Goal: Navigation & Orientation: Understand site structure

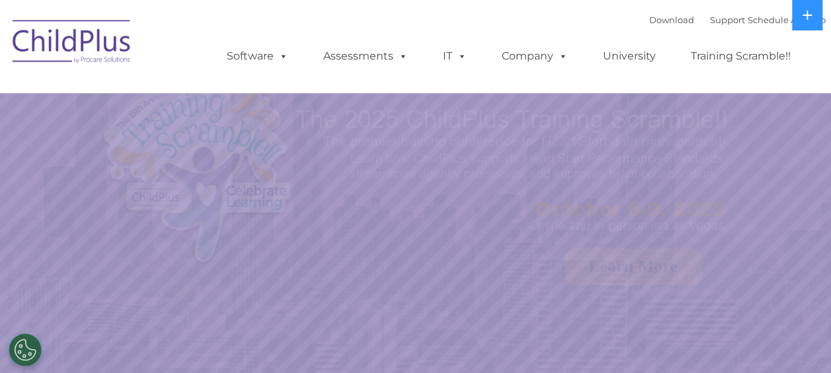
select select "MEDIUM"
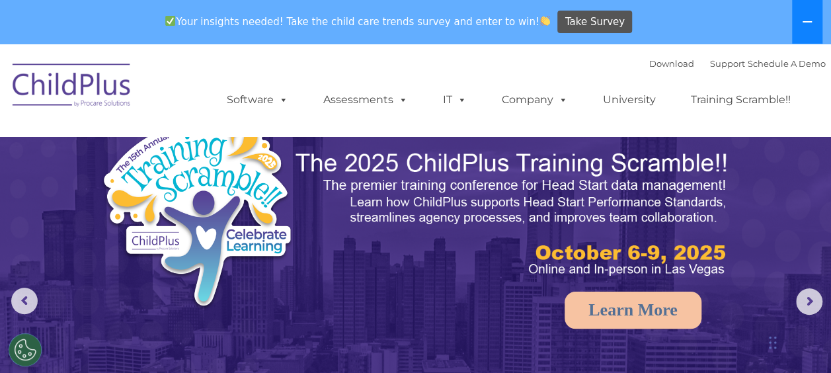
click at [810, 24] on icon at bounding box center [807, 22] width 11 height 11
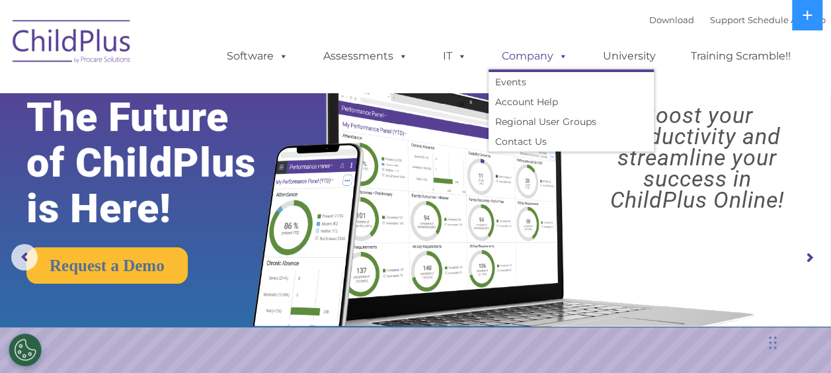
click at [508, 49] on link "Company" at bounding box center [534, 56] width 93 height 26
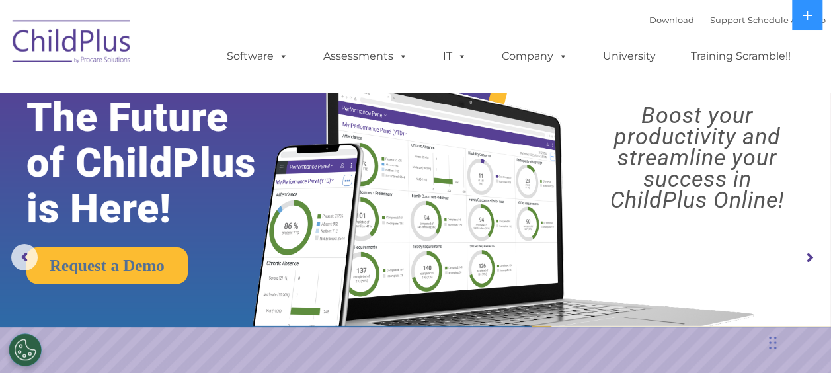
click at [463, 19] on div "Download Support | Schedule A Demo  MENU MENU Software ChildPlus: The original…" at bounding box center [512, 46] width 625 height 73
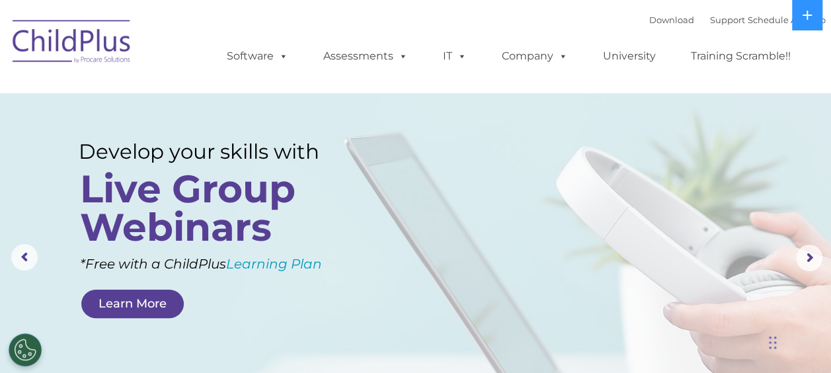
click at [87, 49] on img at bounding box center [72, 44] width 132 height 66
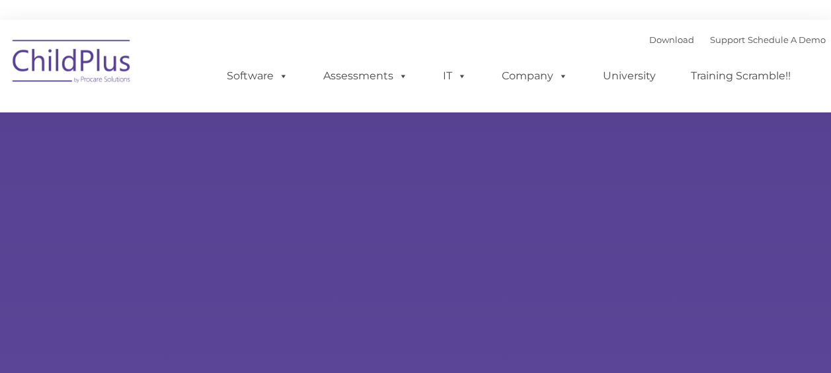
type input ""
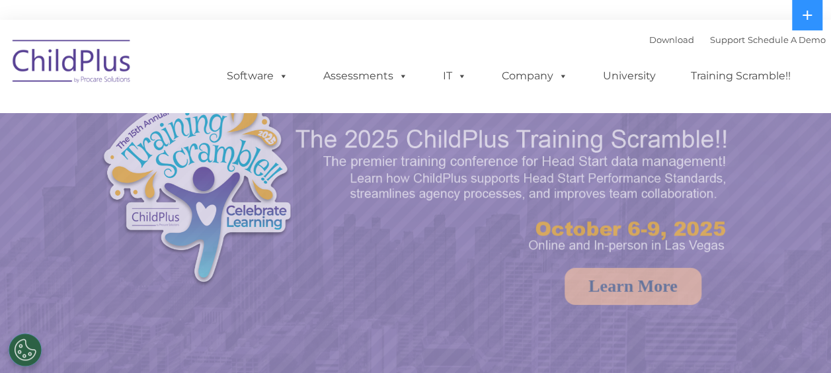
select select "MEDIUM"
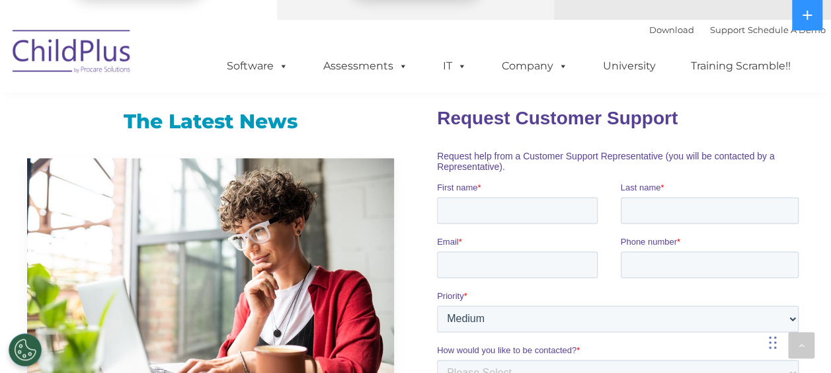
scroll to position [876, 0]
